Goal: Navigation & Orientation: Find specific page/section

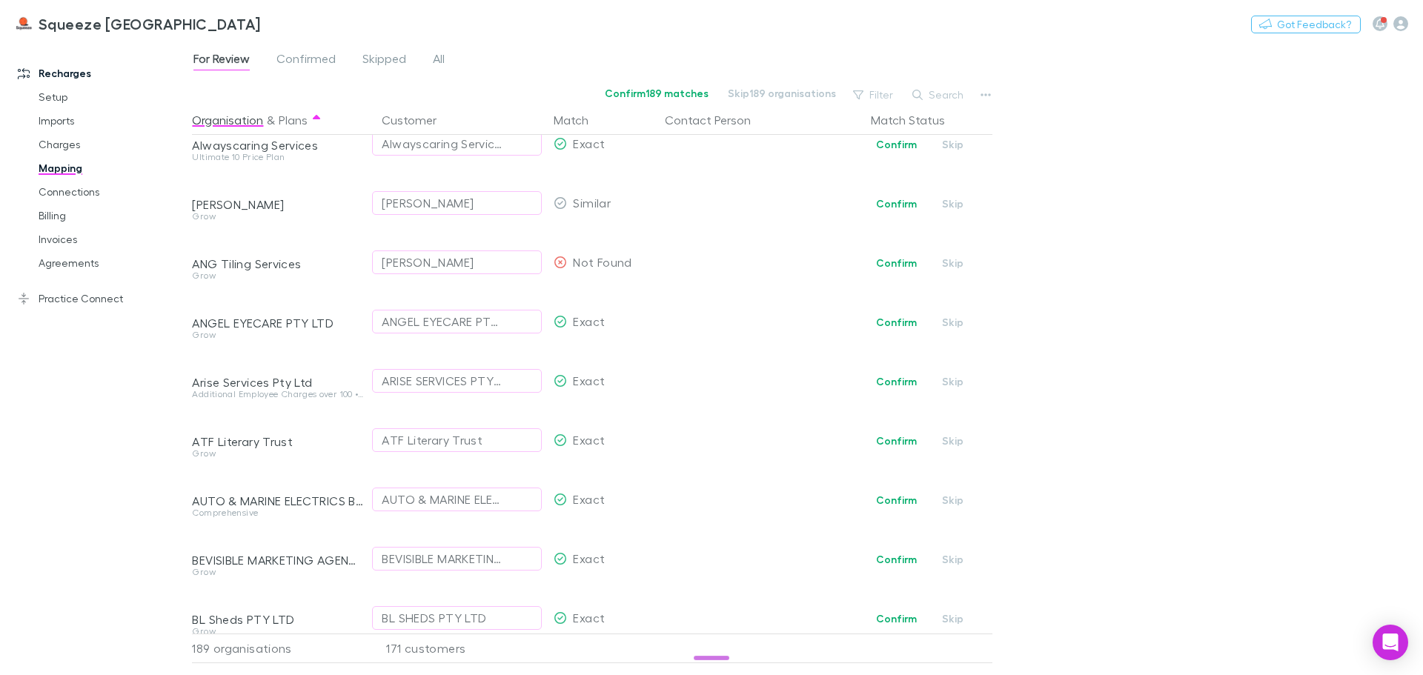
scroll to position [222, 0]
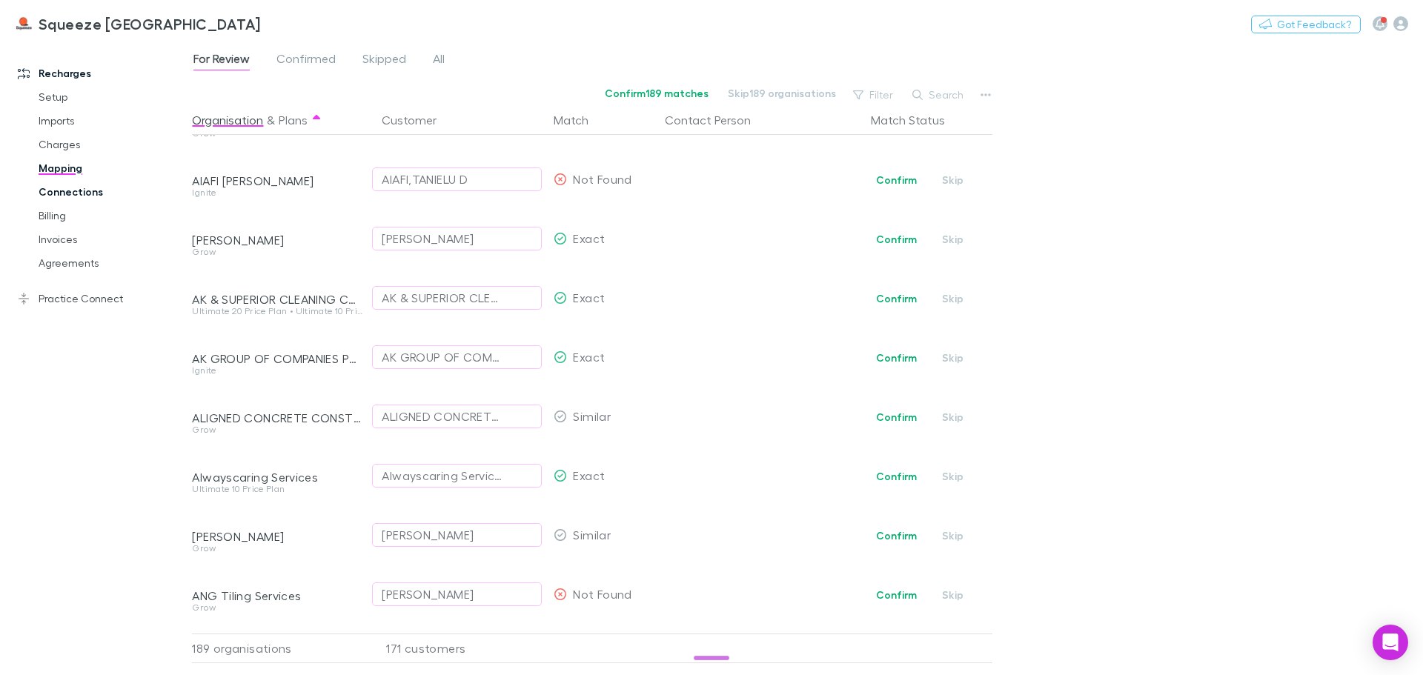
click at [86, 189] on link "Connections" at bounding box center [112, 192] width 176 height 24
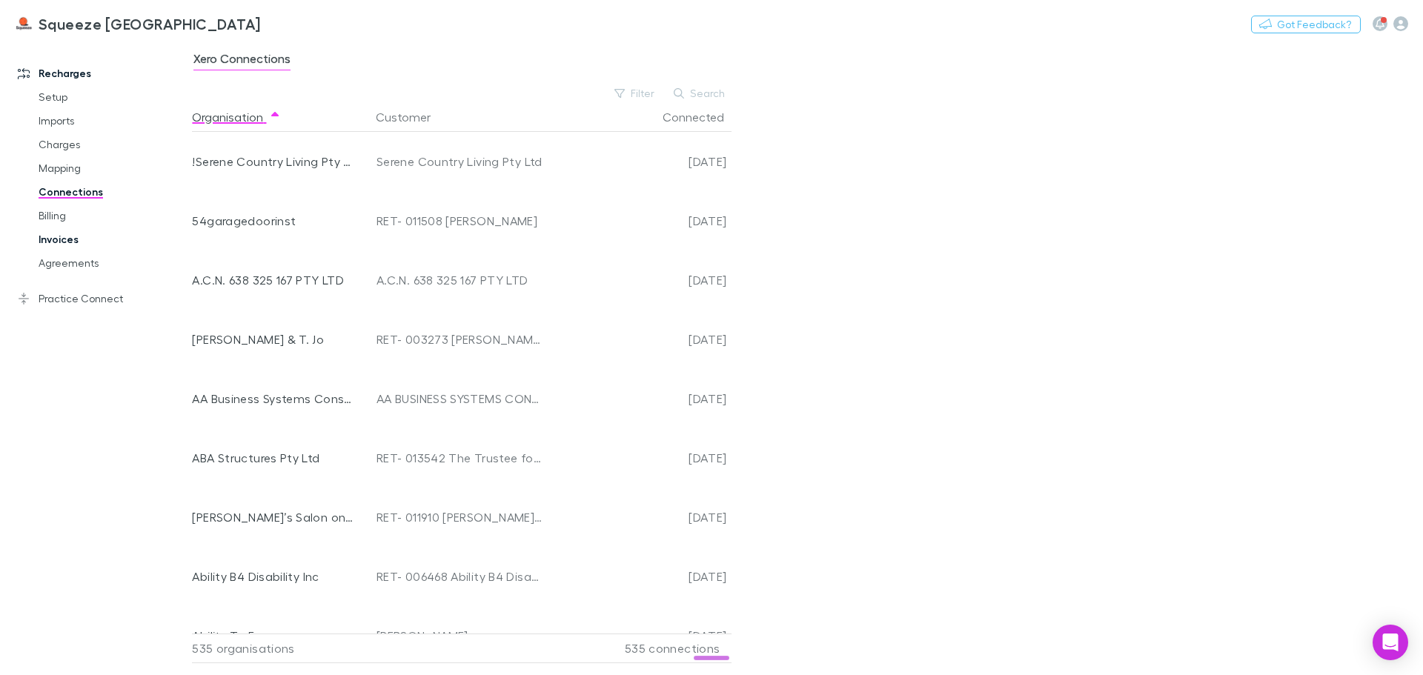
click at [75, 251] on link "Invoices" at bounding box center [112, 240] width 176 height 24
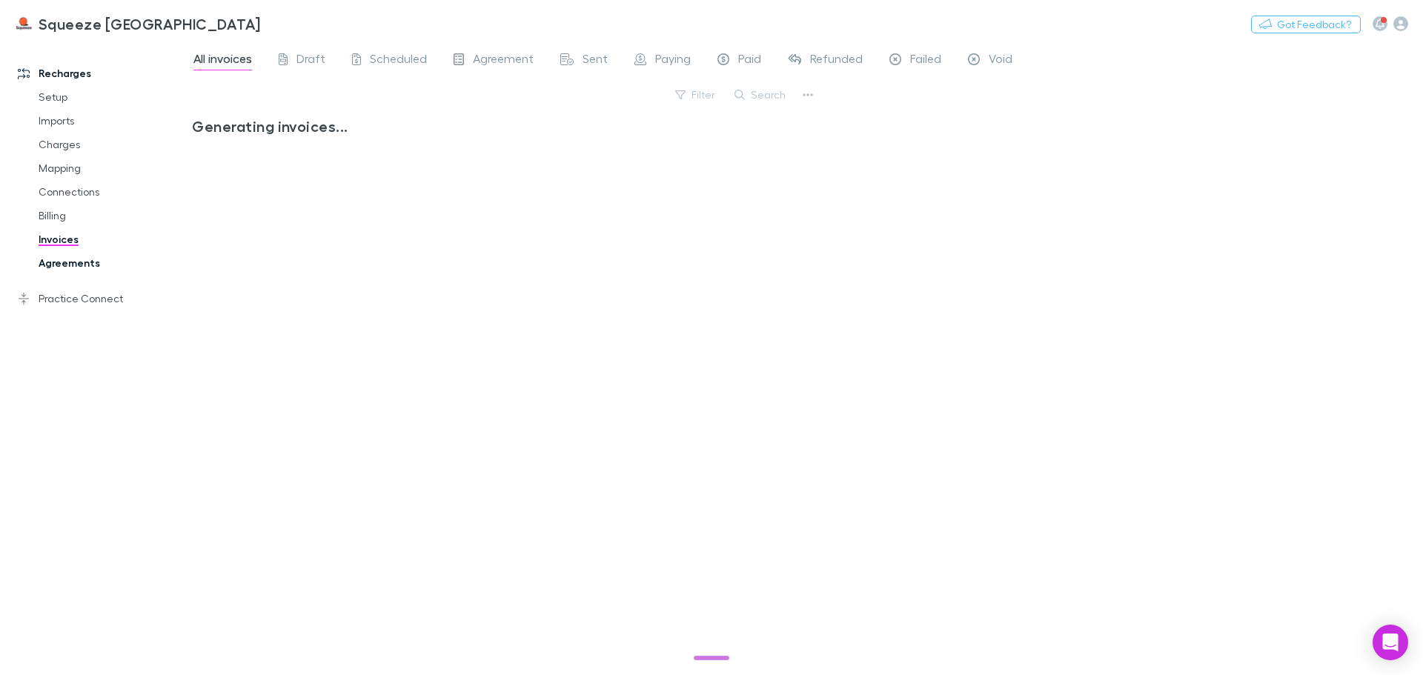
click at [78, 265] on link "Agreements" at bounding box center [112, 263] width 176 height 24
